Goal: Transaction & Acquisition: Register for event/course

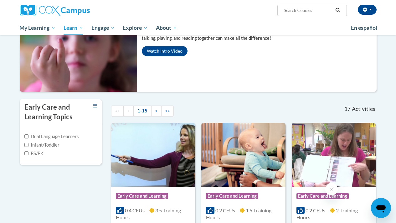
scroll to position [73, 0]
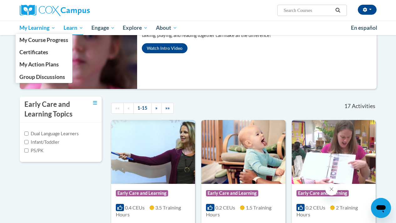
click at [38, 31] on span "My Learning" at bounding box center [37, 28] width 36 height 8
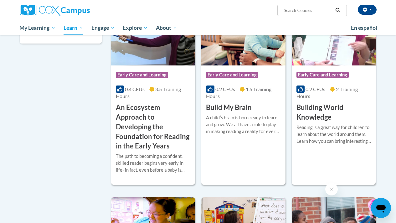
scroll to position [193, 0]
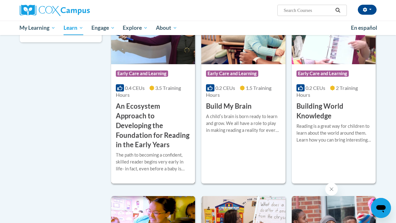
click at [160, 166] on div "The path to becoming a confident, skilled reader begins very early in life- in …" at bounding box center [153, 161] width 74 height 21
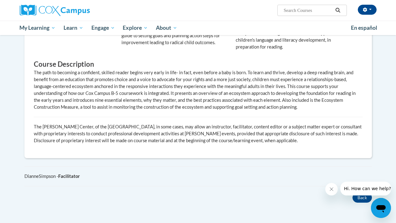
scroll to position [479, 0]
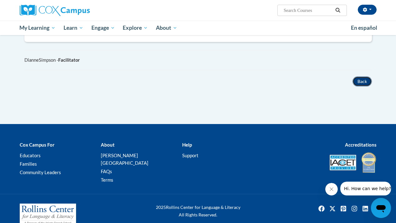
click at [363, 84] on button "Back" at bounding box center [361, 81] width 19 height 10
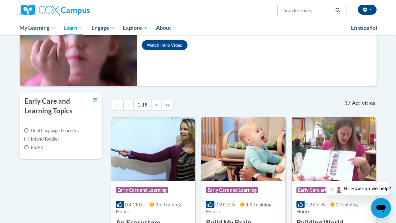
scroll to position [177, 0]
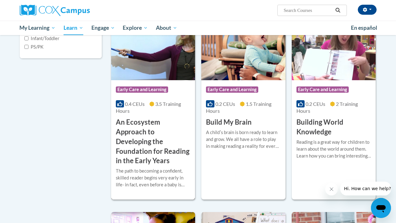
click at [120, 105] on icon at bounding box center [119, 103] width 5 height 5
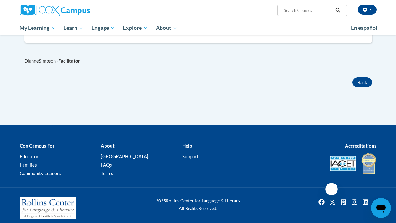
scroll to position [482, 0]
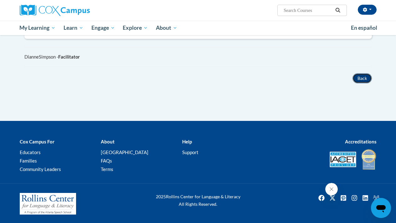
click at [362, 81] on button "Back" at bounding box center [361, 78] width 19 height 10
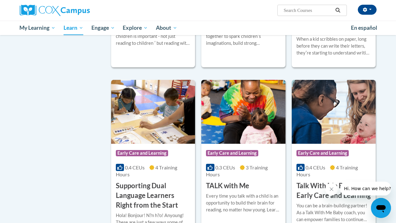
scroll to position [921, 0]
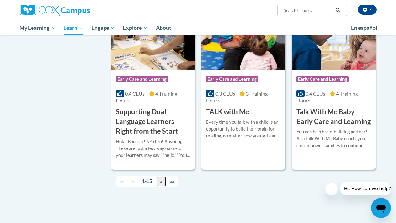
click at [163, 183] on link "»" at bounding box center [161, 181] width 10 height 11
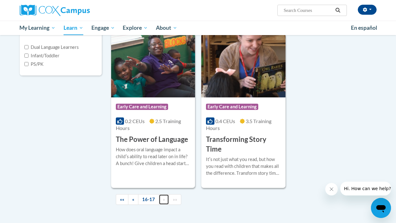
scroll to position [160, 0]
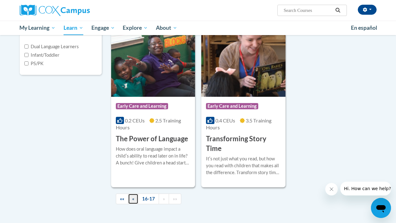
click at [132, 199] on span "«" at bounding box center [133, 198] width 2 height 5
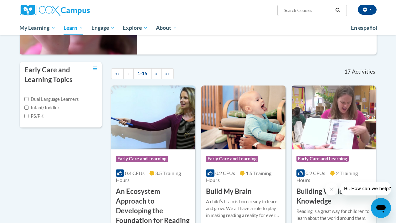
scroll to position [107, 0]
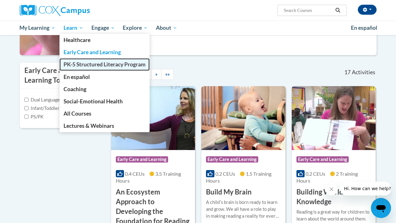
click at [100, 64] on span "PK-5 Structured Literacy Program" at bounding box center [105, 64] width 82 height 7
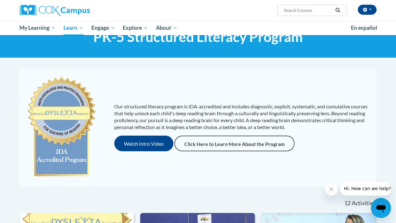
scroll to position [25, 0]
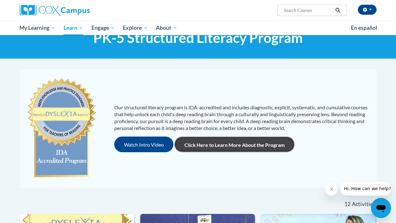
click at [245, 149] on link "Click Here to Learn More About the Program" at bounding box center [234, 144] width 120 height 16
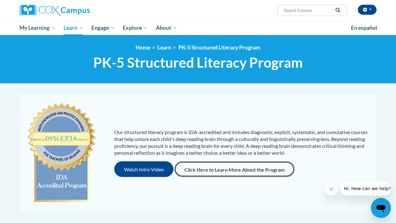
scroll to position [0, 0]
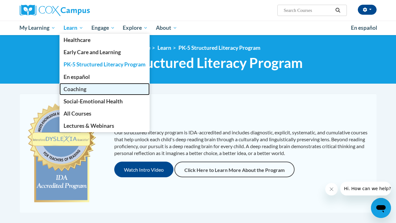
click at [84, 90] on span "Coaching" at bounding box center [75, 89] width 23 height 7
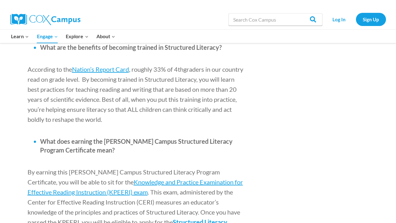
scroll to position [719, 0]
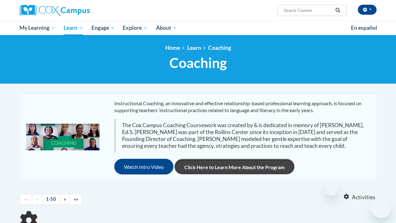
click at [220, 159] on link "Click Here to Learn More About the Program" at bounding box center [234, 167] width 120 height 16
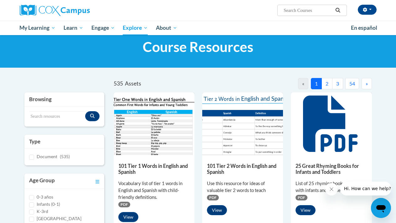
scroll to position [15, 0]
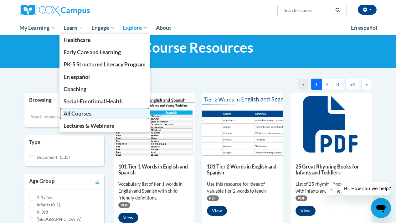
click at [91, 111] on span "All Courses" at bounding box center [78, 113] width 28 height 7
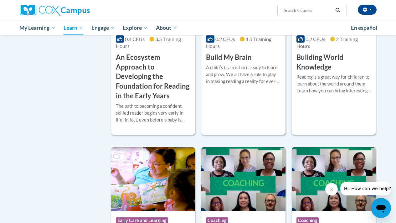
scroll to position [282, 0]
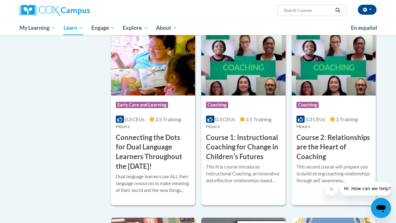
click at [226, 102] on span "Coaching" at bounding box center [217, 105] width 22 height 6
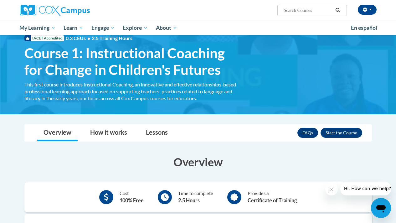
scroll to position [24, 0]
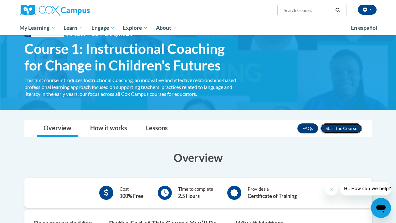
click at [341, 128] on button "Enroll" at bounding box center [341, 128] width 42 height 10
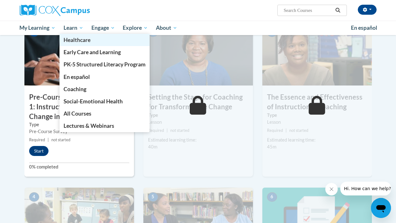
scroll to position [118, 0]
